Goal: Information Seeking & Learning: Learn about a topic

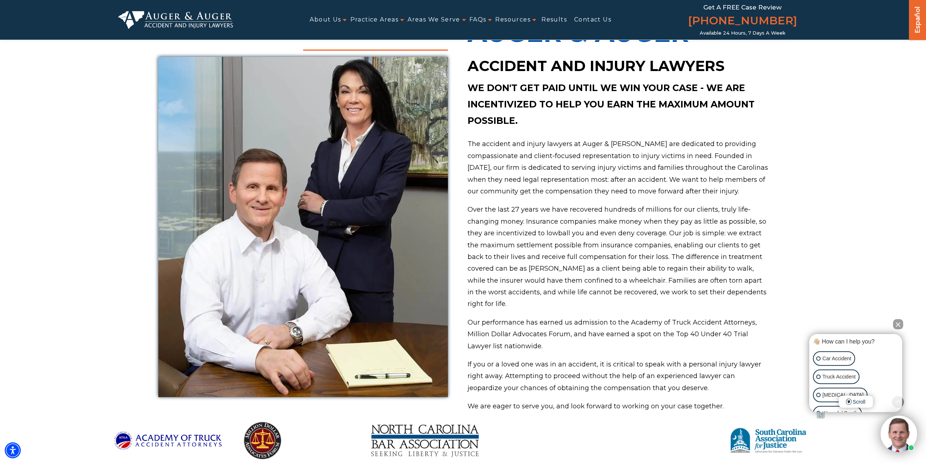
scroll to position [370, 0]
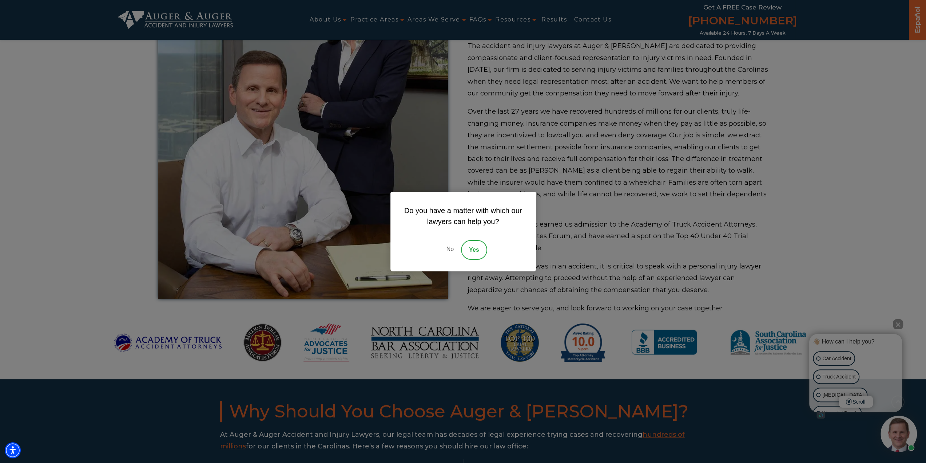
click at [447, 249] on link "No" at bounding box center [450, 250] width 22 height 20
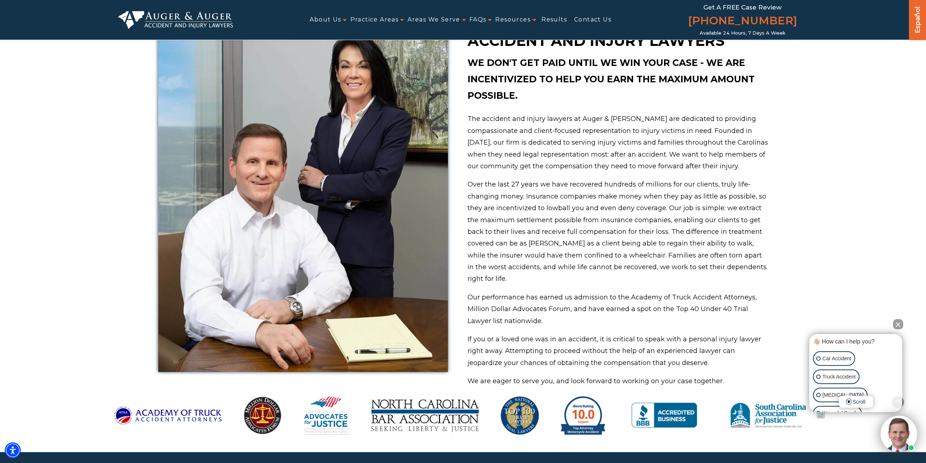
scroll to position [152, 0]
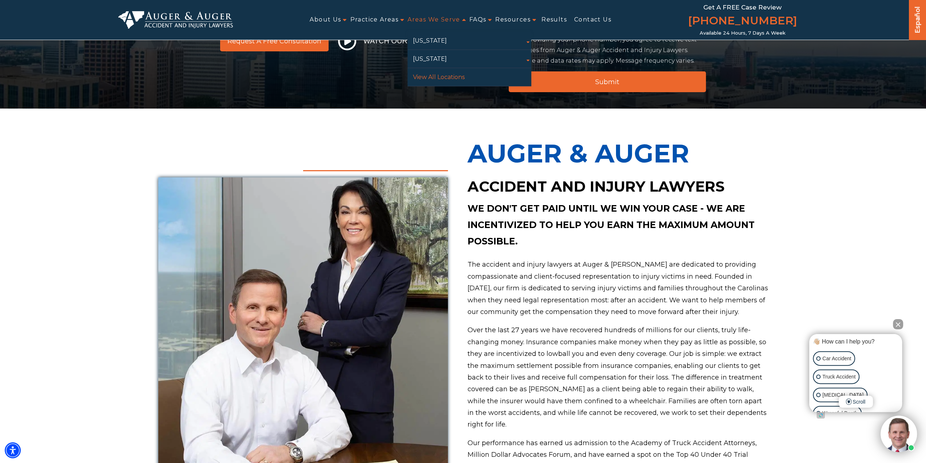
click at [443, 75] on link "View All Locations" at bounding box center [470, 77] width 124 height 18
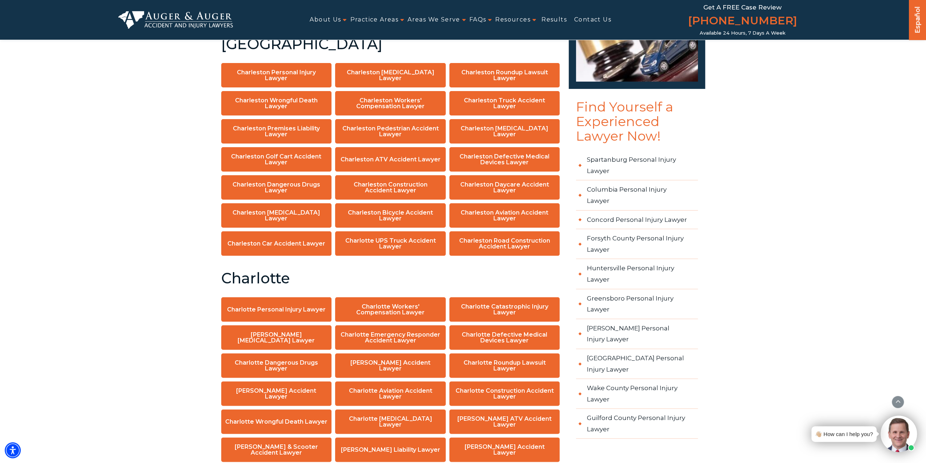
scroll to position [582, 0]
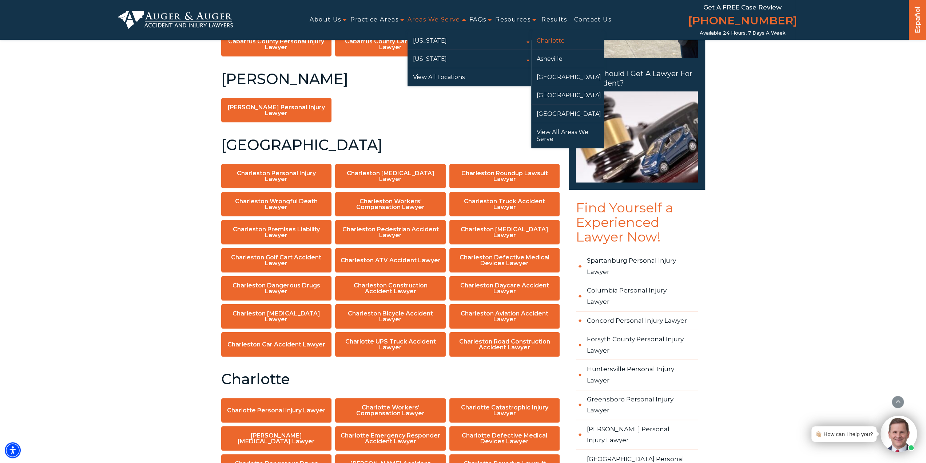
click at [554, 40] on link "Charlotte" at bounding box center [567, 41] width 73 height 18
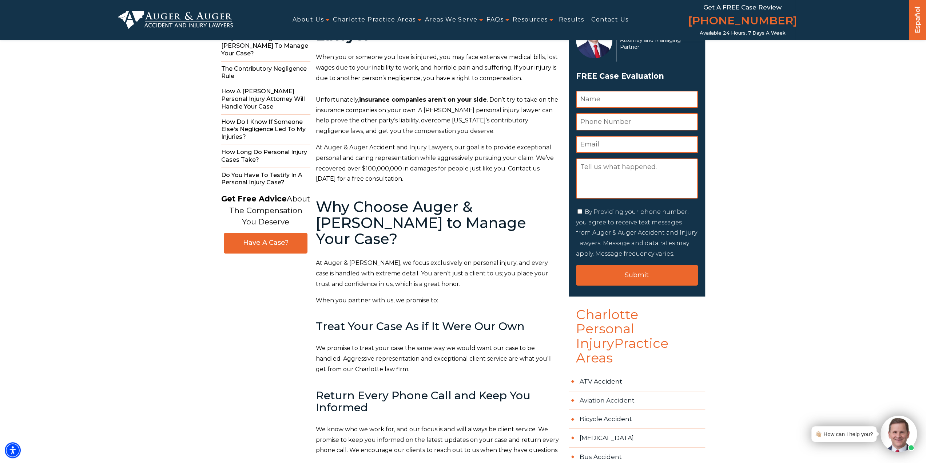
scroll to position [146, 0]
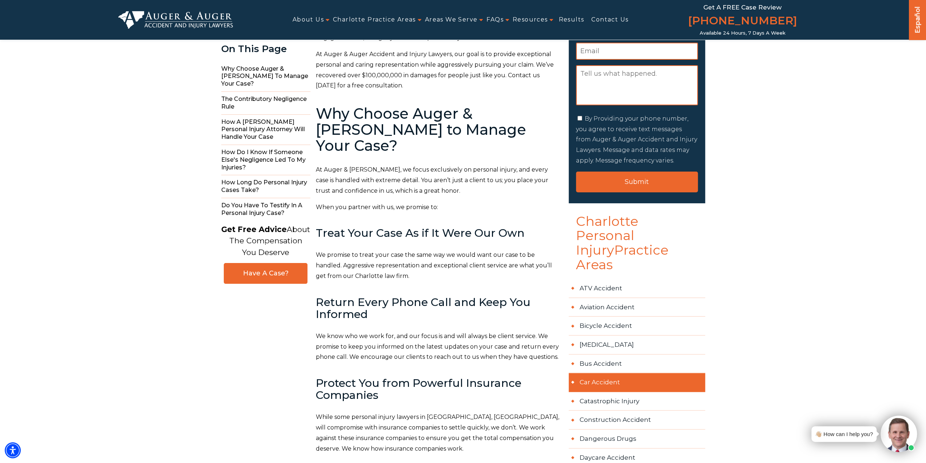
click at [601, 373] on link "Car Accident" at bounding box center [637, 382] width 136 height 19
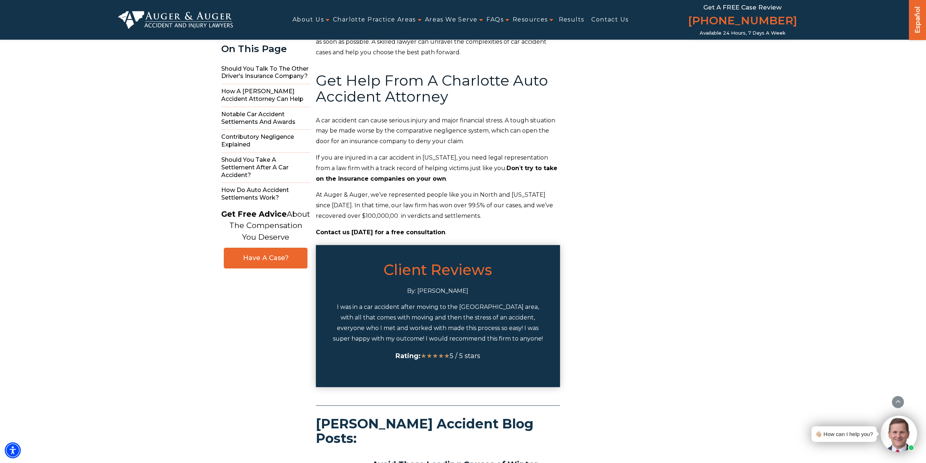
scroll to position [7229, 0]
